Goal: Task Accomplishment & Management: Manage account settings

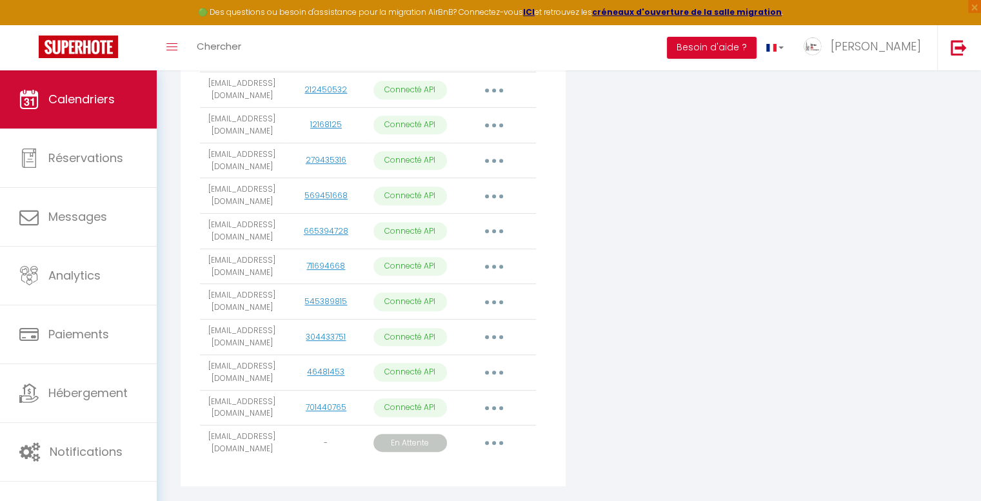
scroll to position [611, 0]
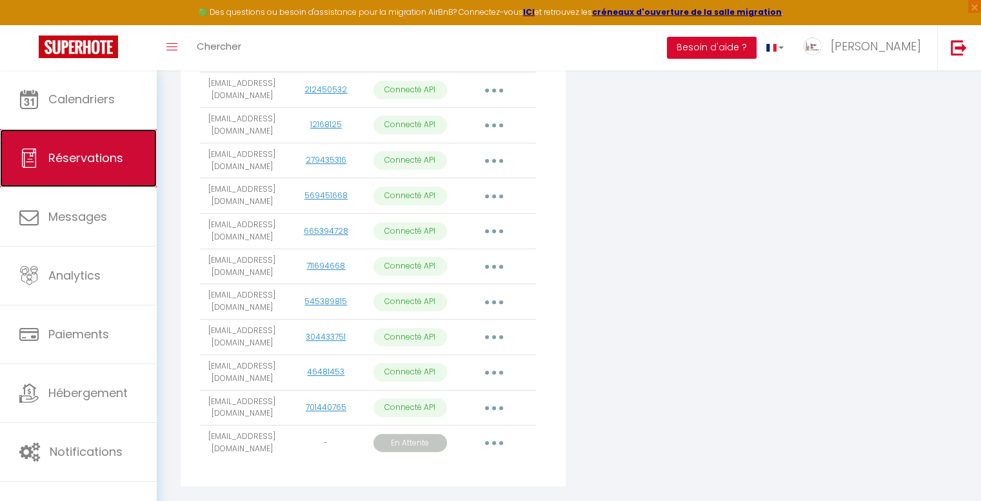
click at [105, 166] on link "Réservations" at bounding box center [78, 158] width 157 height 58
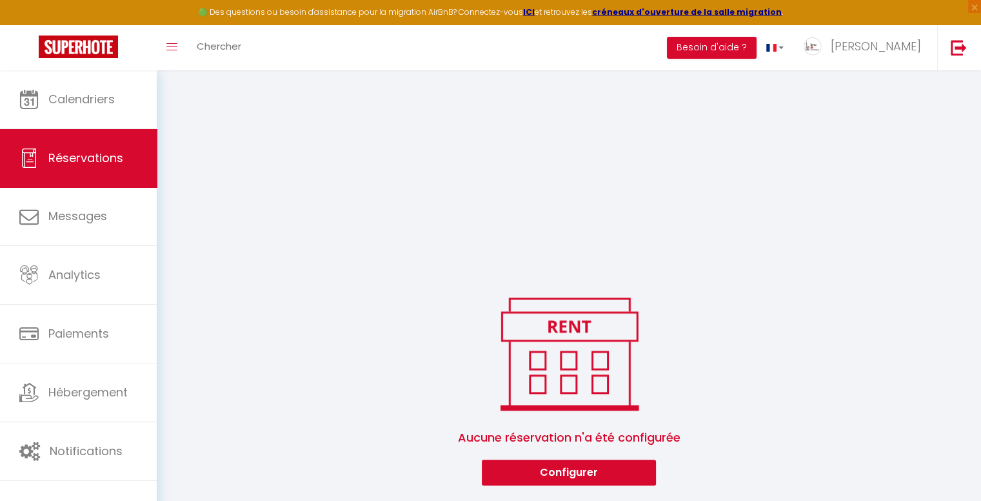
scroll to position [1387, 0]
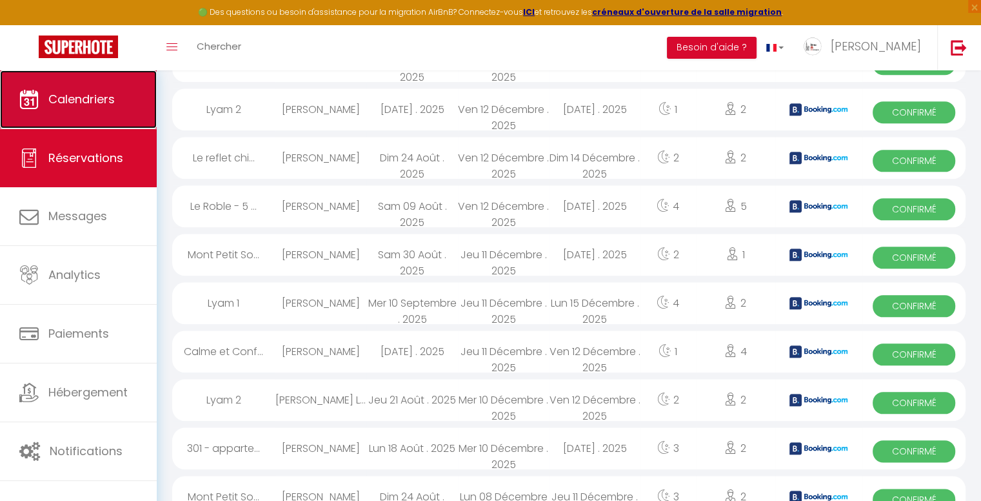
click at [128, 100] on link "Calendriers" at bounding box center [78, 99] width 157 height 58
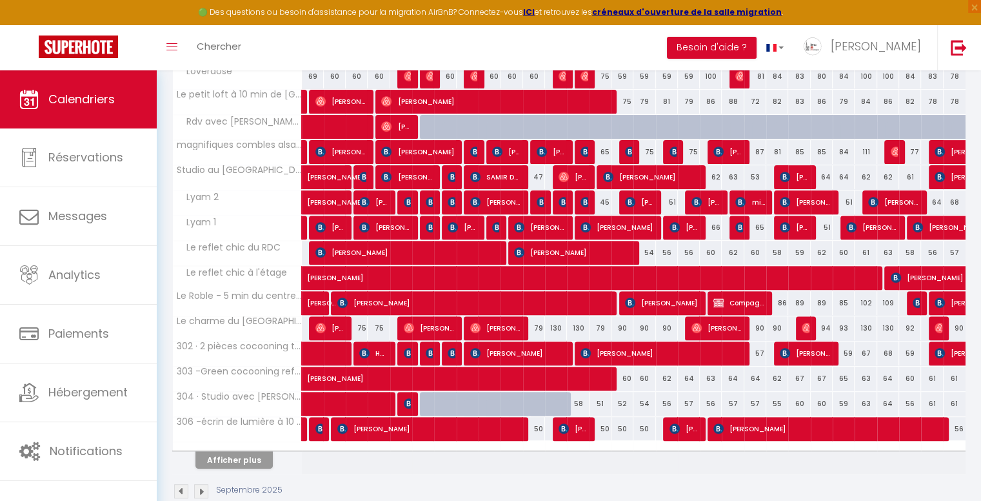
scroll to position [432, 0]
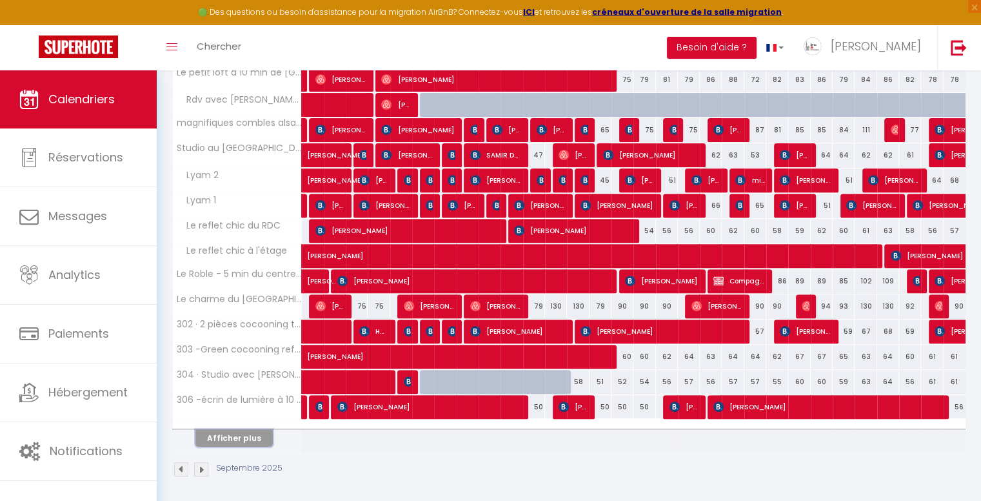
click at [256, 440] on button "Afficher plus" at bounding box center [234, 437] width 77 height 17
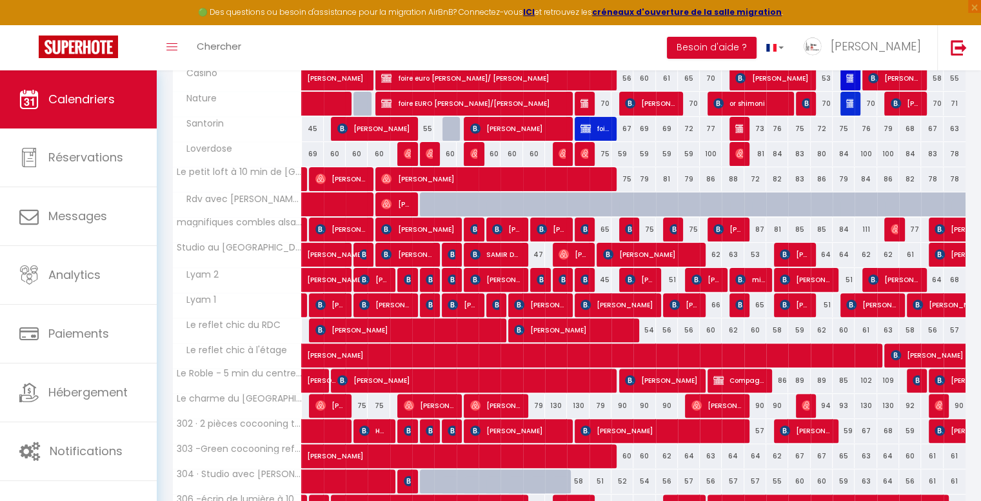
scroll to position [250, 0]
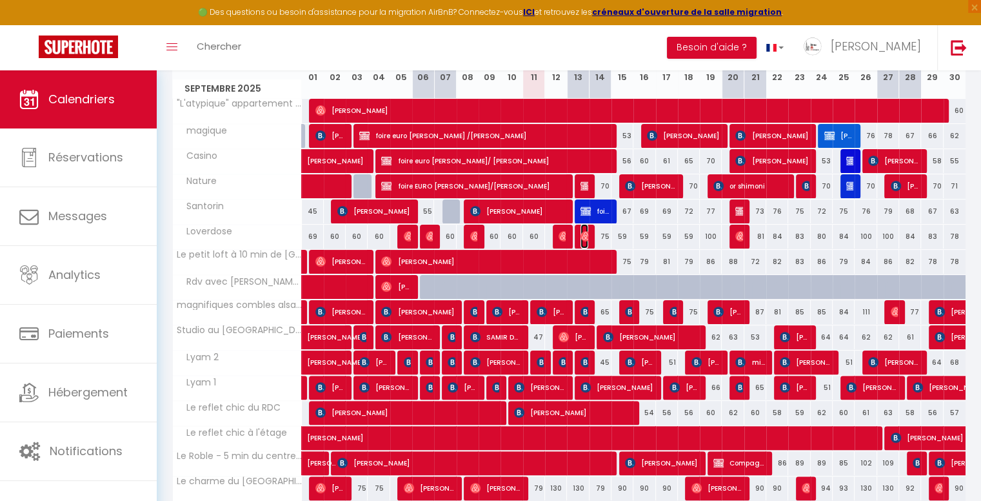
click at [585, 240] on span "[PERSON_NAME]" at bounding box center [584, 236] width 7 height 25
select select "OK"
select select "0"
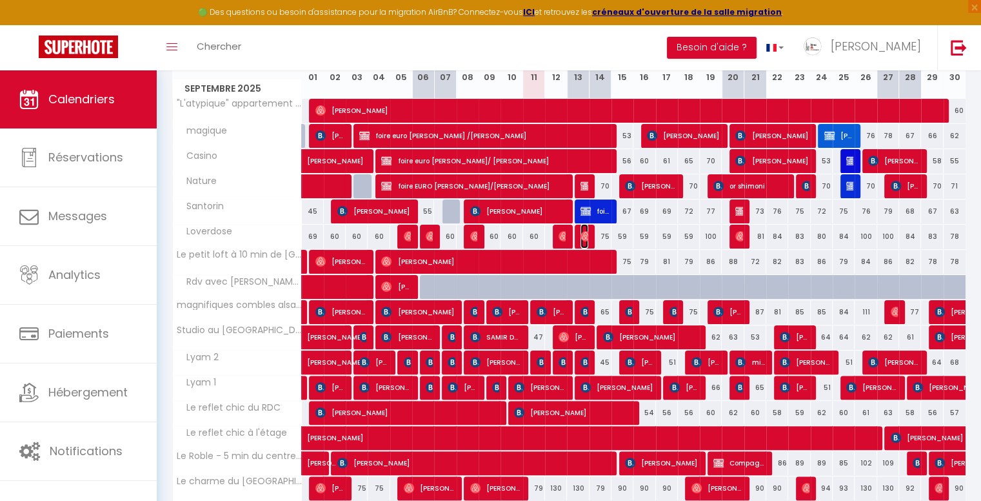
select select "1"
select select
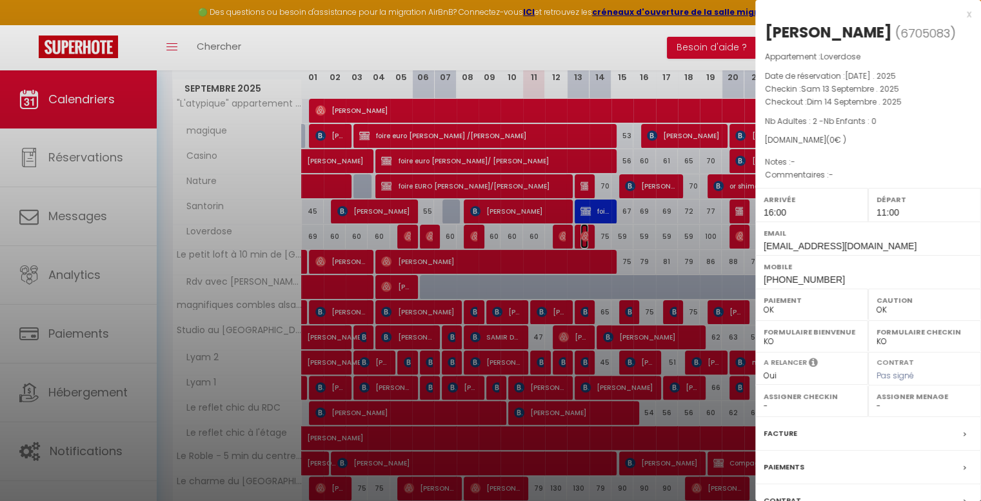
select select "36900"
click at [585, 240] on div at bounding box center [490, 250] width 981 height 501
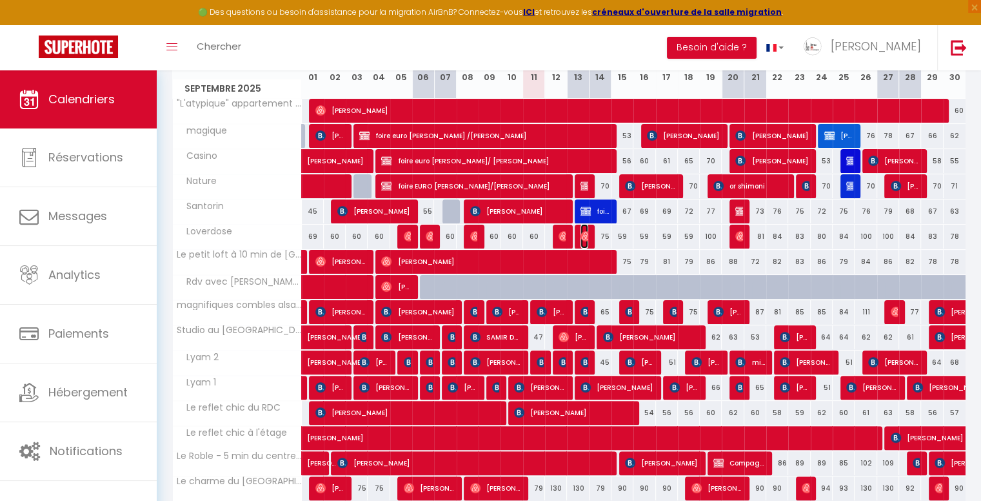
click at [587, 239] on img at bounding box center [586, 236] width 10 height 10
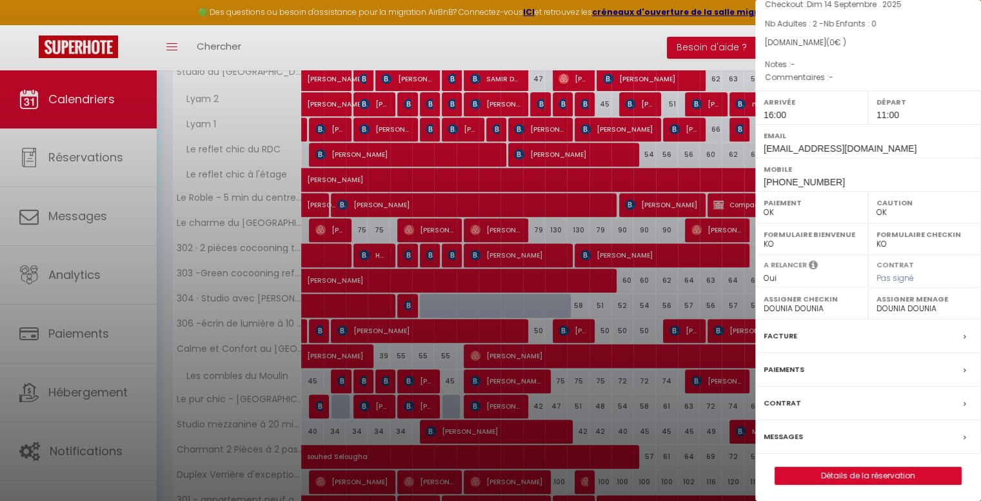
scroll to position [98, 0]
click at [875, 472] on link "Détails de la réservation" at bounding box center [869, 475] width 186 height 17
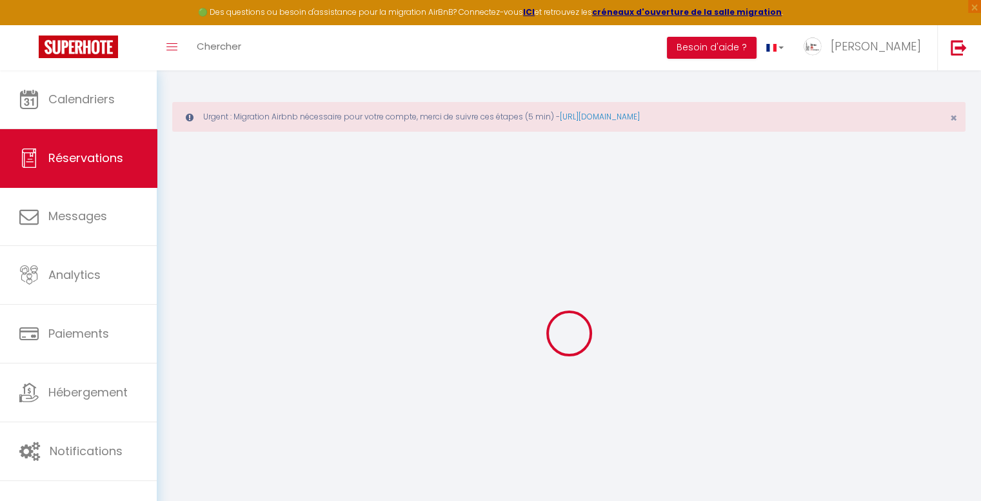
select select
checkbox input "false"
select select
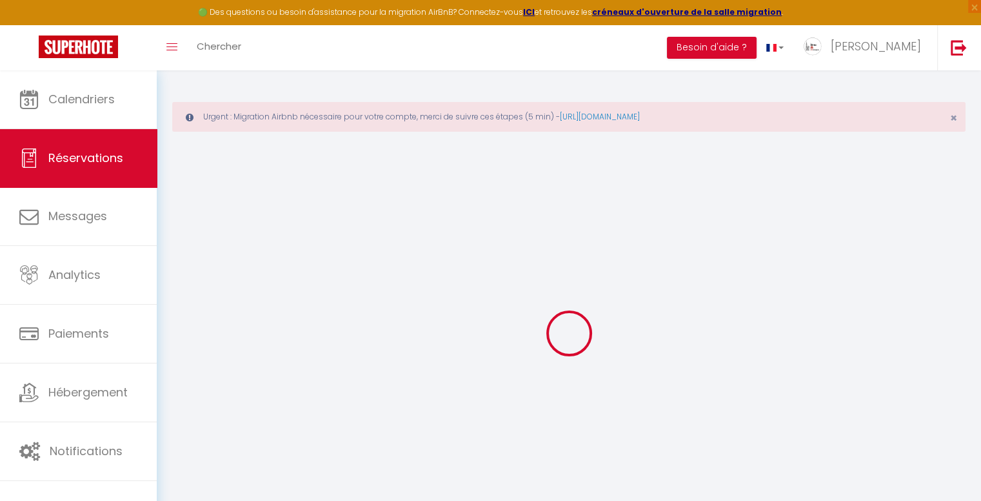
checkbox input "false"
select select
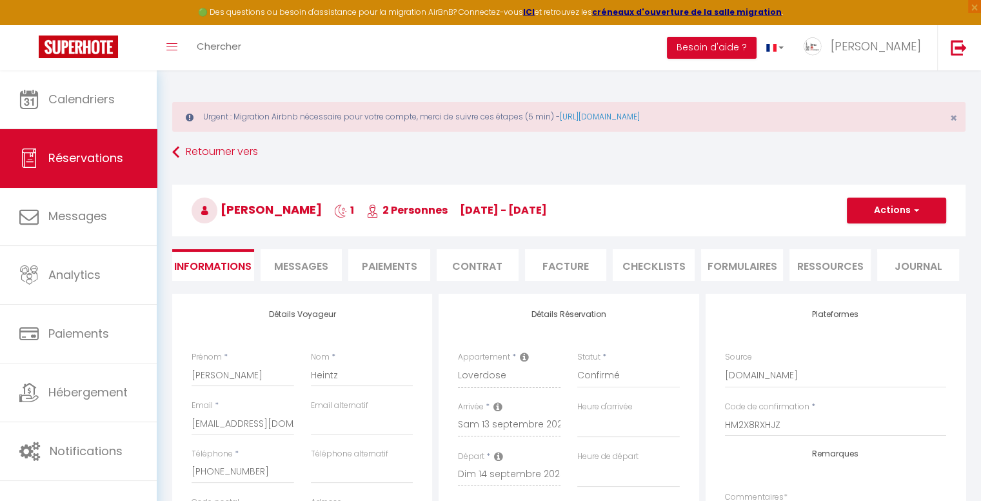
checkbox input "false"
select select "16:00"
select select "11:00"
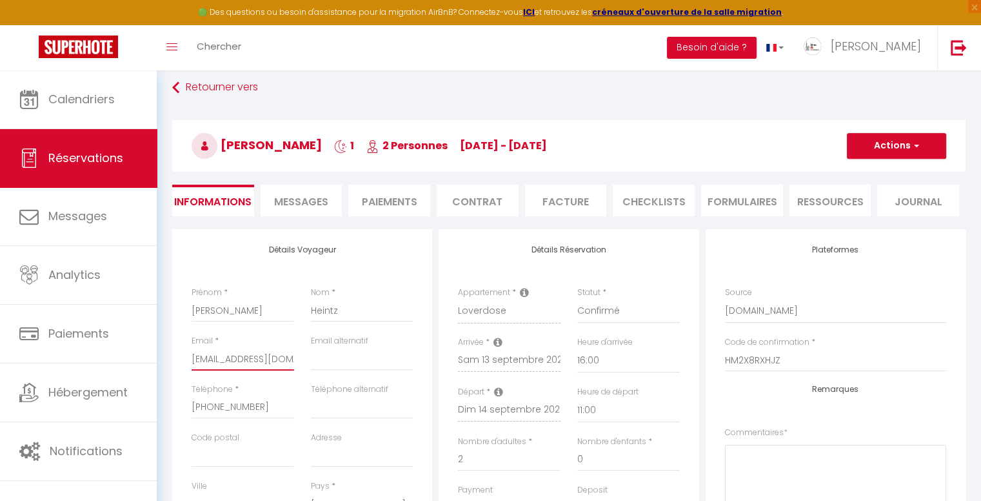
scroll to position [0, 28]
drag, startPoint x: 192, startPoint y: 359, endPoint x: 349, endPoint y: 361, distance: 157.5
click at [348, 361] on div "Email * [EMAIL_ADDRESS][DOMAIN_NAME] Email alternatif" at bounding box center [302, 359] width 239 height 48
checkbox input "false"
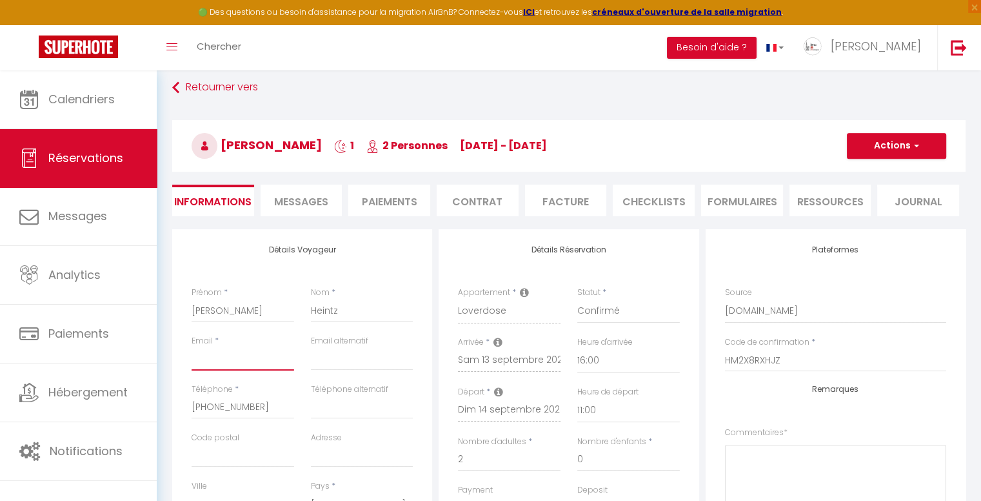
paste input "[EMAIL_ADDRESS][DOMAIN_NAME]"
type input "[EMAIL_ADDRESS][DOMAIN_NAME]"
checkbox input "false"
type input "[EMAIL_ADDRESS][DOMAIN_NAME]"
click at [913, 148] on span "button" at bounding box center [915, 146] width 8 height 12
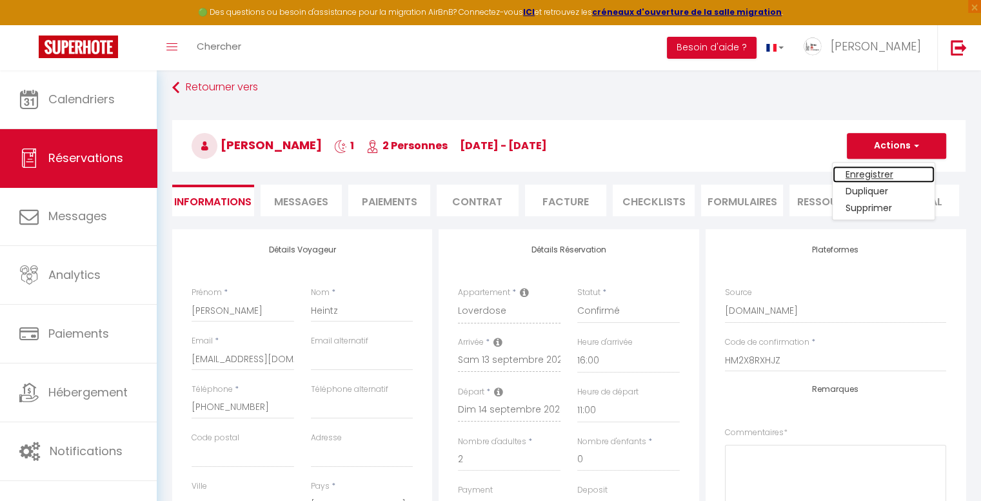
click at [878, 171] on link "Enregistrer" at bounding box center [884, 174] width 102 height 17
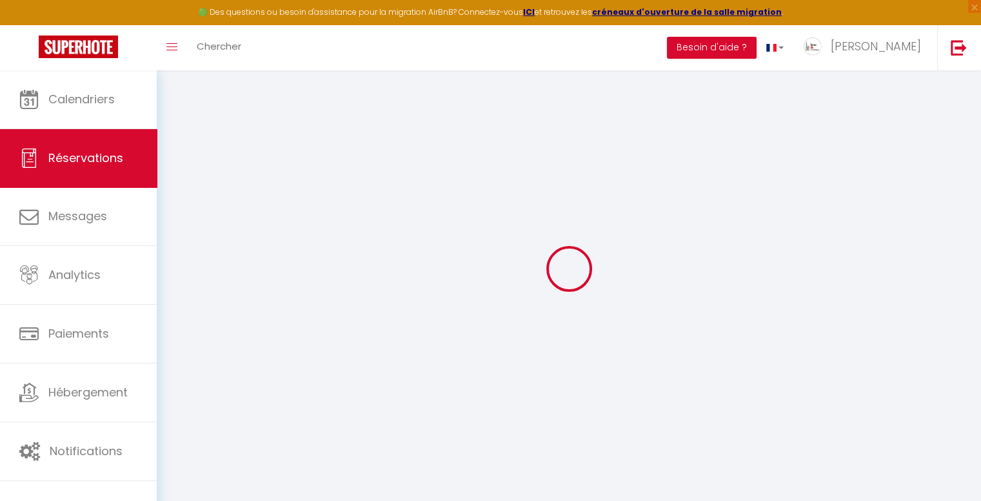
select select "not_cancelled"
